Goal: Task Accomplishment & Management: Use online tool/utility

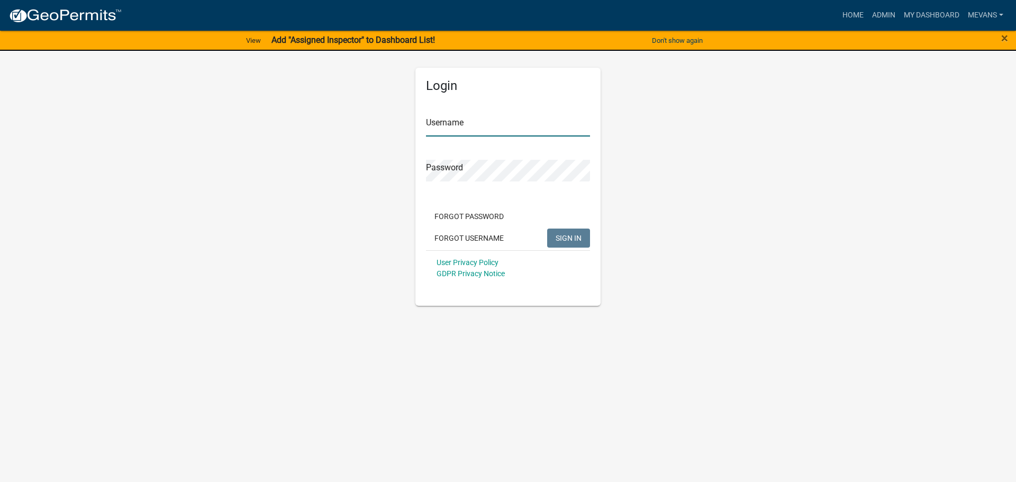
type input "Mevans"
click at [600, 238] on div "Login Username Mevans Password Forgot Password Forgot Username SIGN IN User Pri…" at bounding box center [507, 187] width 185 height 238
click at [566, 239] on span "SIGN IN" at bounding box center [569, 237] width 26 height 8
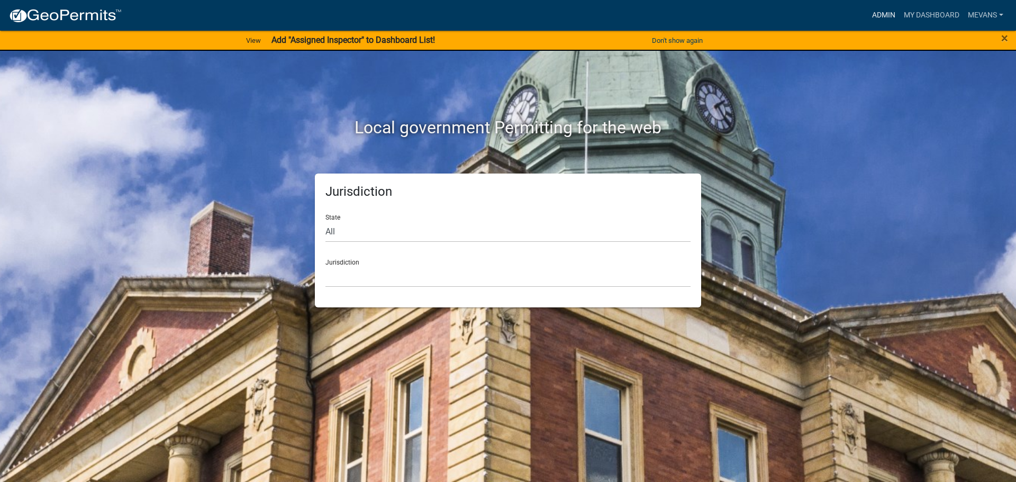
click at [812, 10] on link "Admin" at bounding box center [884, 15] width 32 height 20
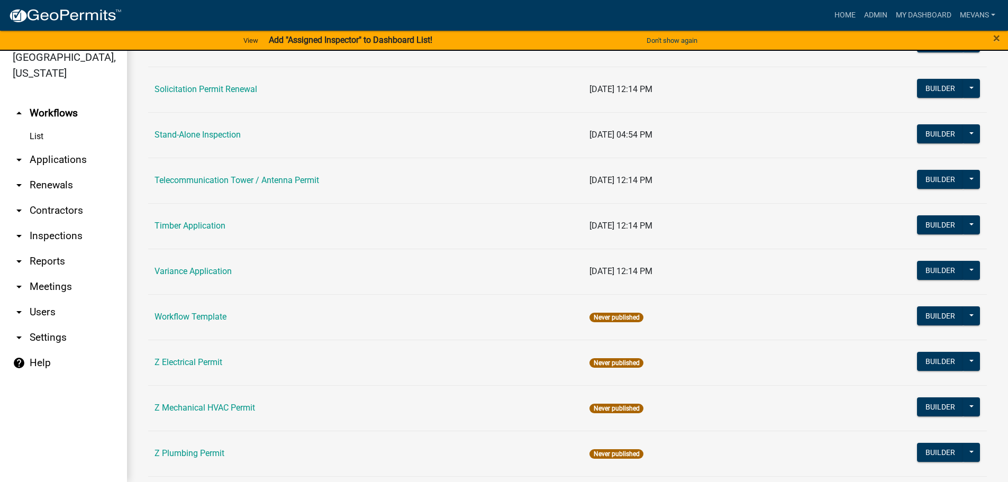
scroll to position [1429, 0]
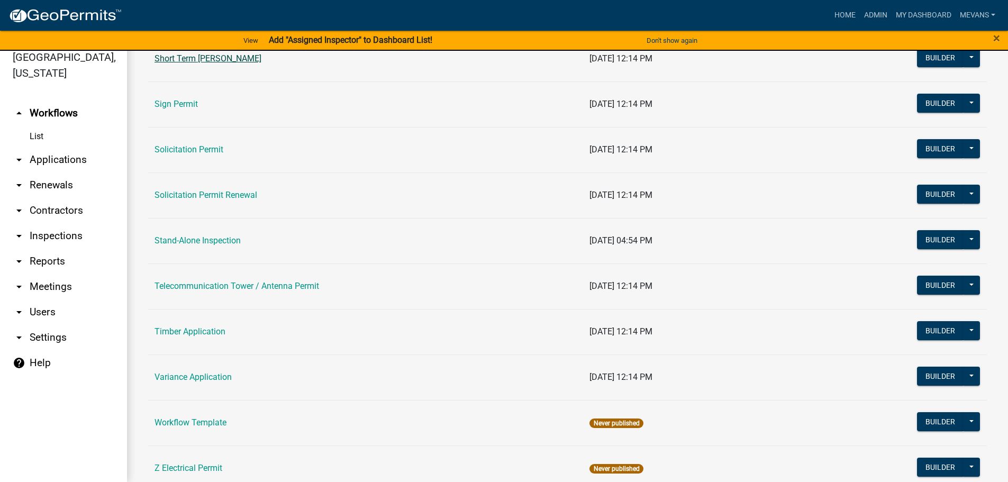
click at [180, 60] on link "Short Term [PERSON_NAME]" at bounding box center [208, 58] width 107 height 10
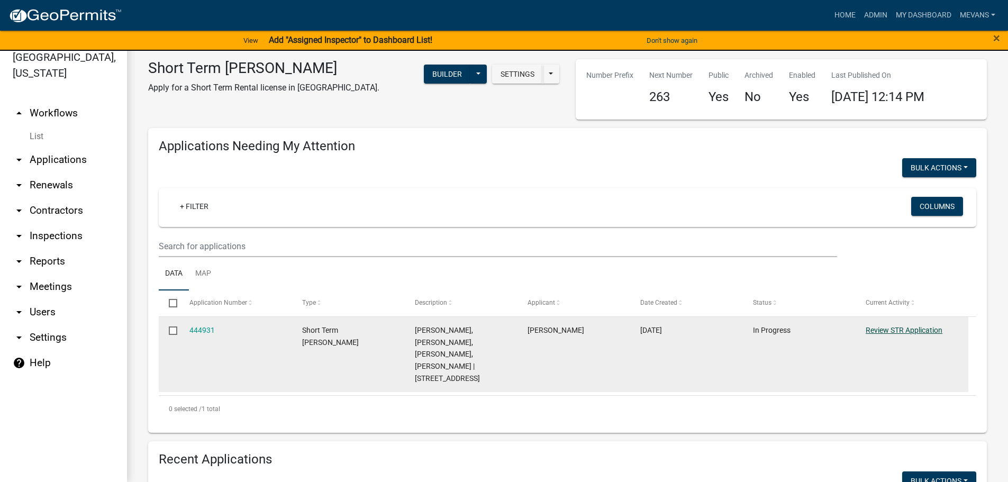
click at [812, 326] on link "Review STR Application" at bounding box center [904, 330] width 77 height 8
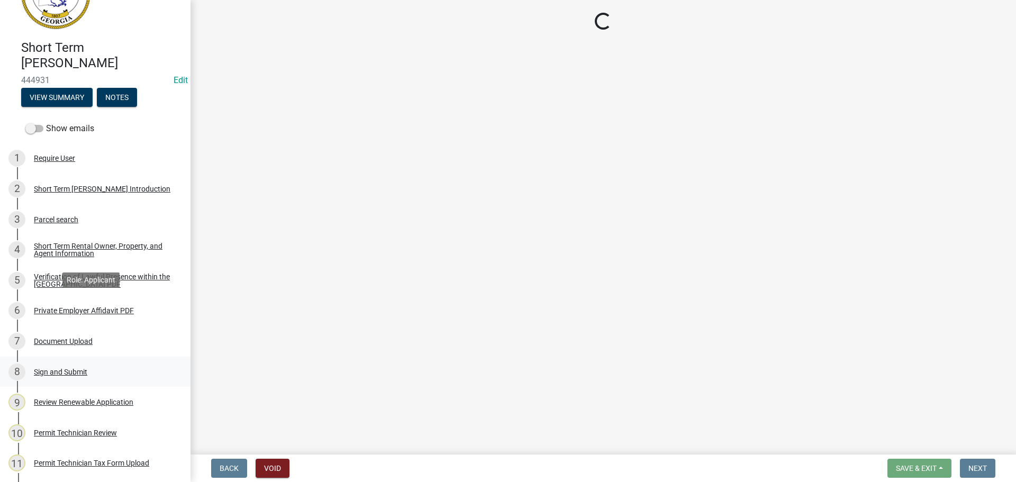
scroll to position [53, 0]
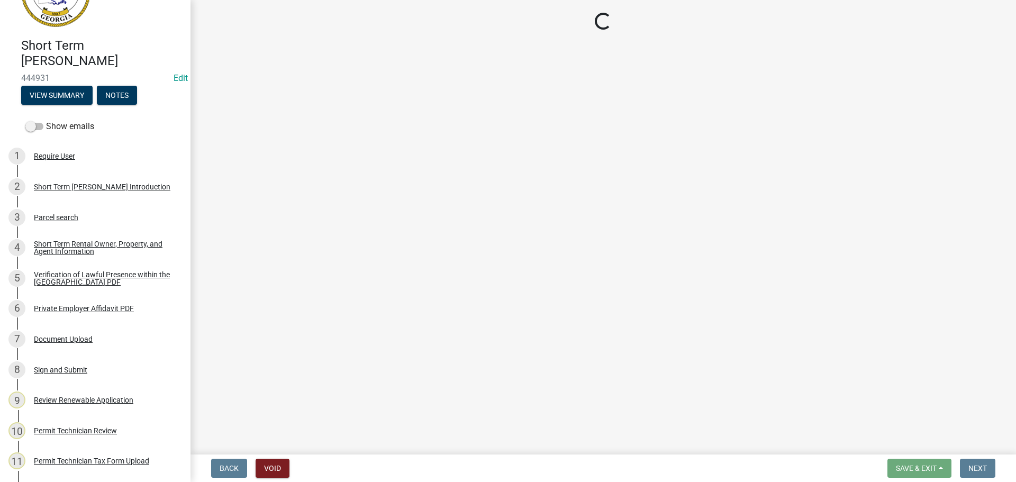
click at [75, 337] on div "Document Upload" at bounding box center [63, 339] width 59 height 7
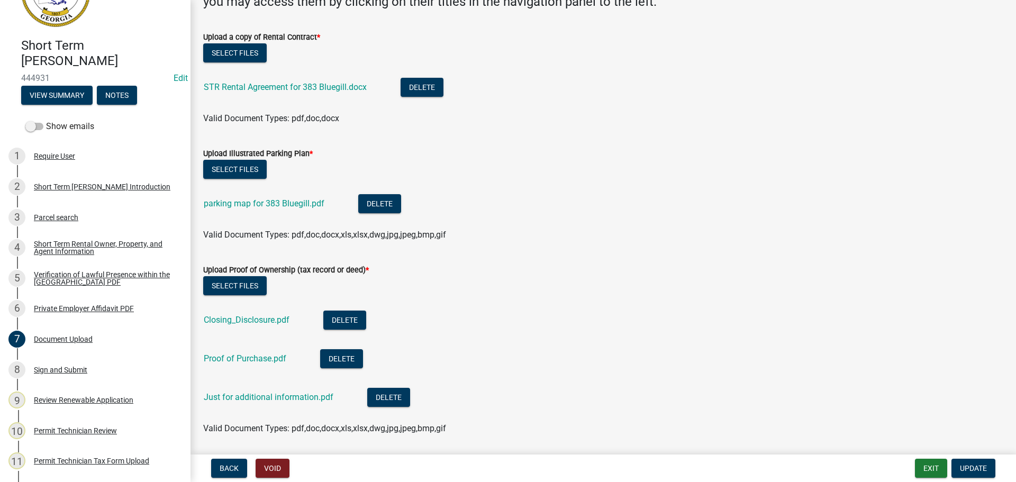
scroll to position [126, 0]
